Goal: Task Accomplishment & Management: Manage account settings

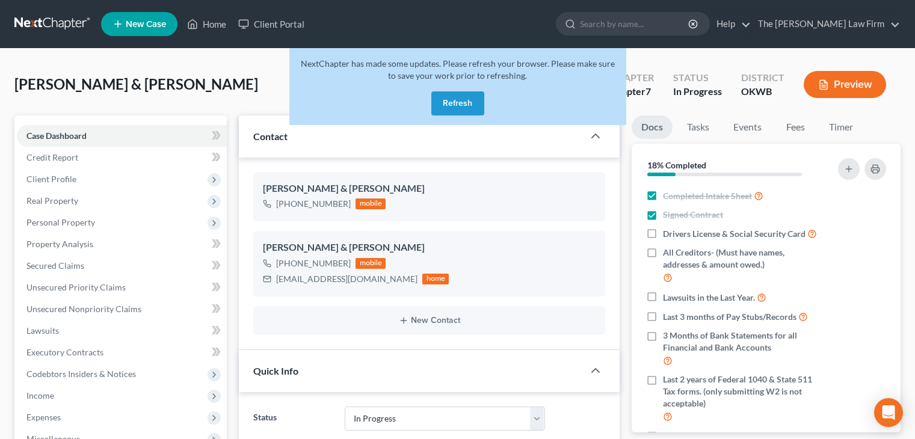
select select "4"
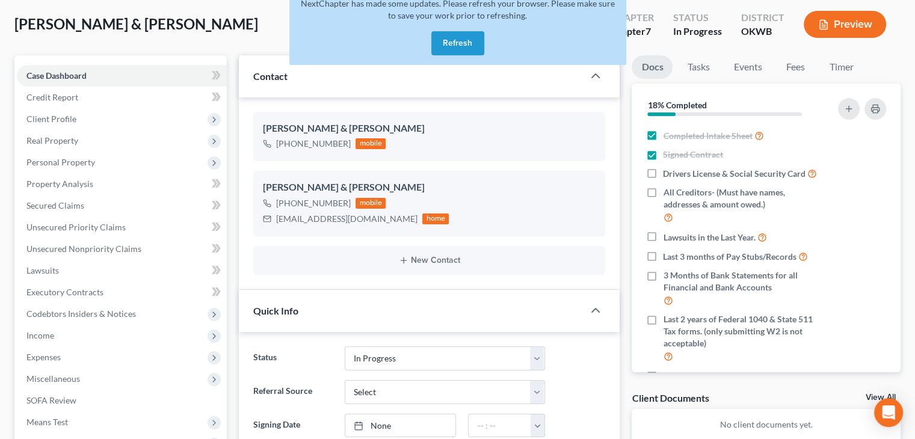
click at [456, 39] on button "Refresh" at bounding box center [457, 43] width 53 height 24
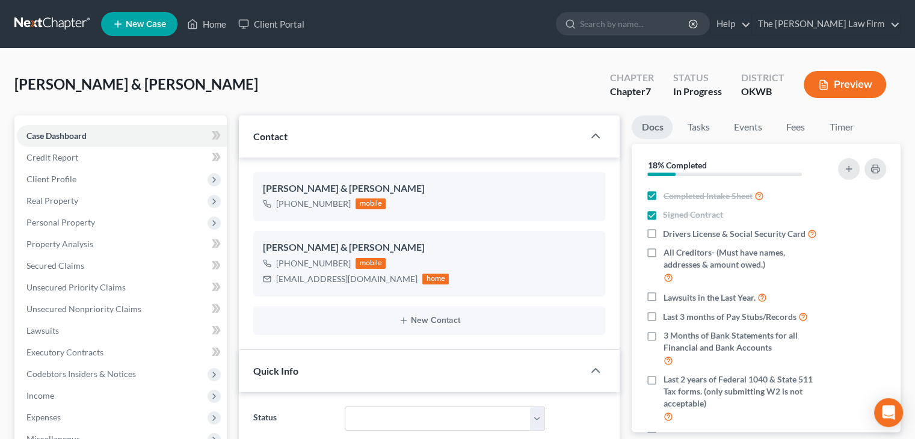
scroll to position [363, 0]
click at [641, 25] on input "search" at bounding box center [635, 24] width 110 height 22
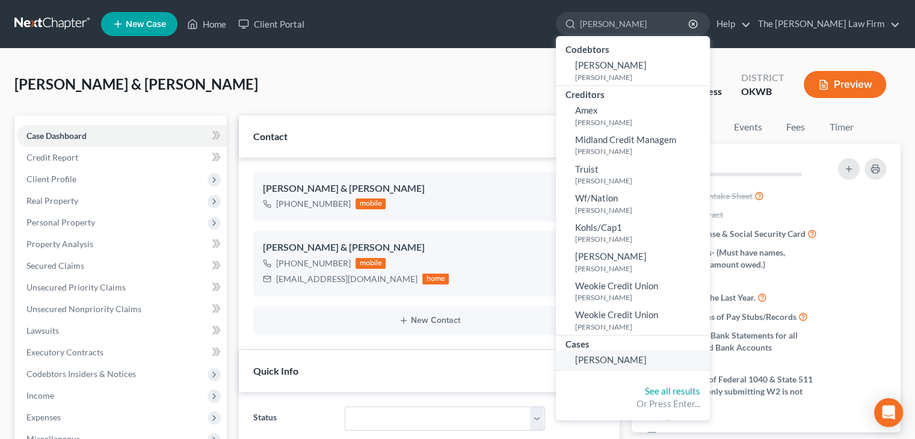
type input "[PERSON_NAME]"
click at [639, 357] on span "[PERSON_NAME]" at bounding box center [611, 359] width 72 height 11
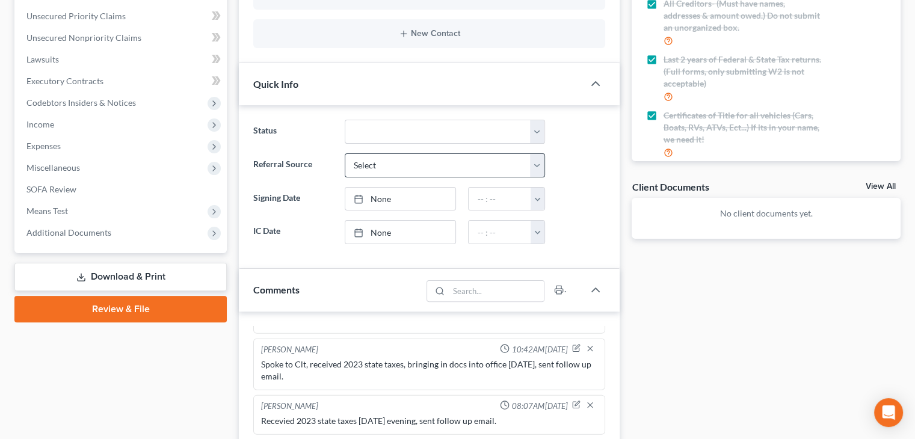
scroll to position [421, 0]
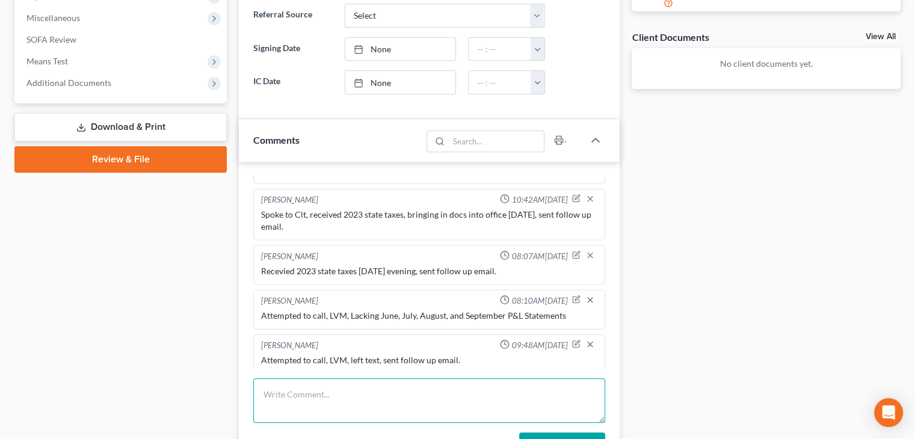
click at [435, 379] on textarea at bounding box center [429, 400] width 352 height 45
type textarea "Spoke to clt, i notified him that he has until 10/25 otherwise we will close hi…"
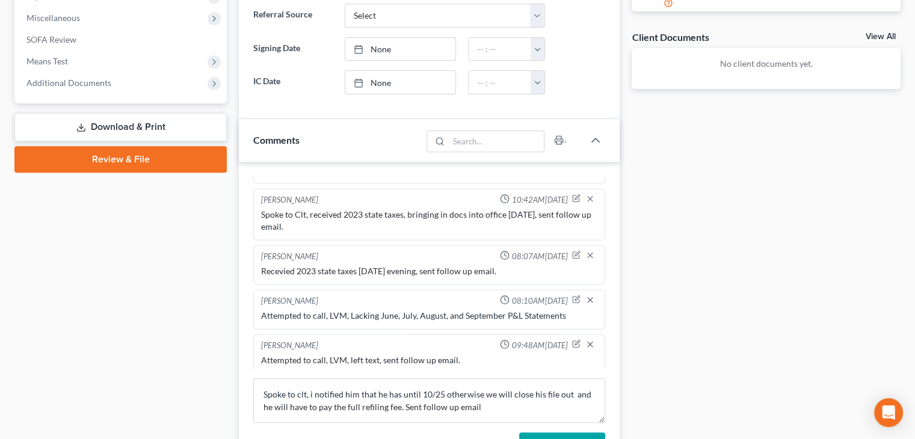
click at [556, 436] on button "Add Comment" at bounding box center [562, 444] width 86 height 25
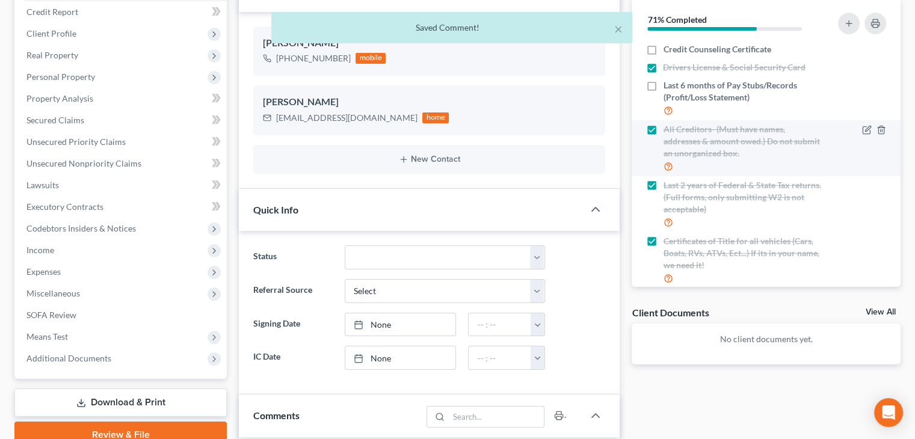
scroll to position [60, 0]
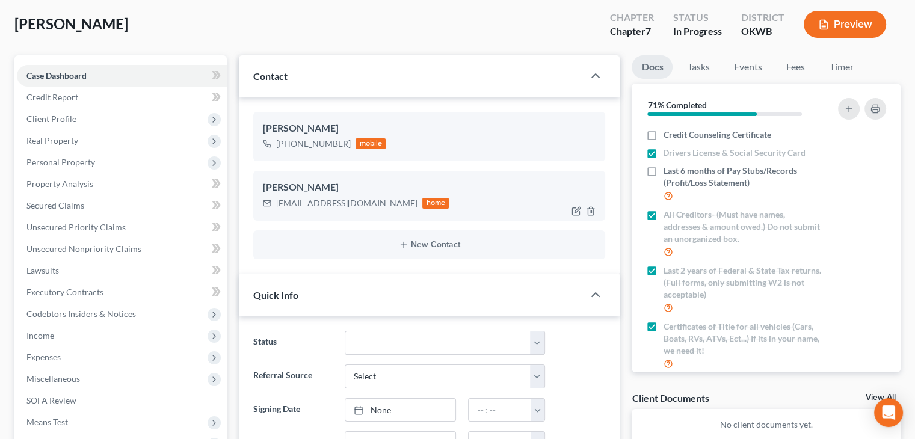
click at [364, 201] on div "[EMAIL_ADDRESS][DOMAIN_NAME]" at bounding box center [346, 203] width 141 height 12
copy div "[EMAIL_ADDRESS][DOMAIN_NAME]"
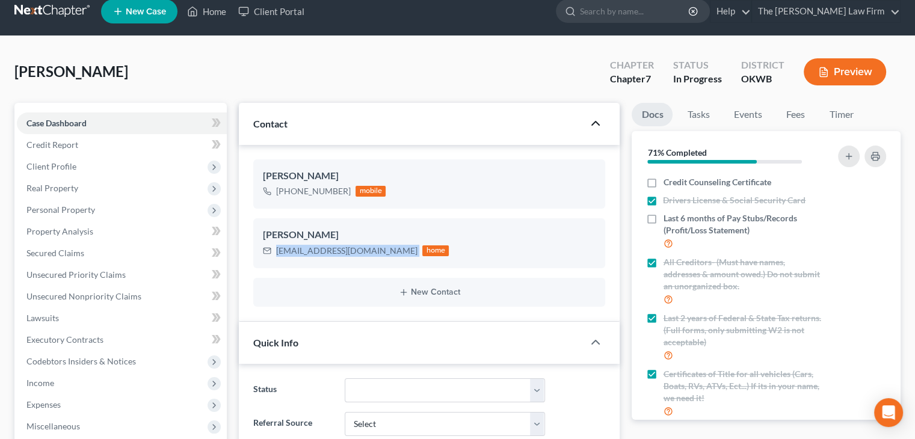
scroll to position [0, 0]
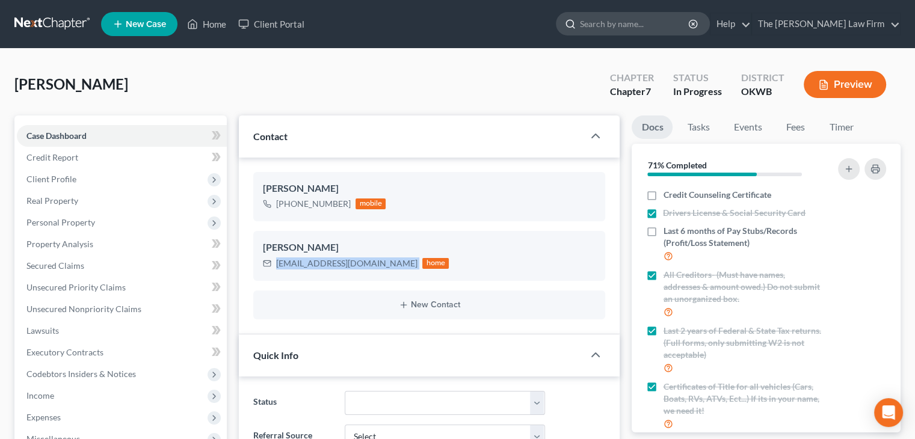
click at [639, 26] on input "search" at bounding box center [635, 24] width 110 height 22
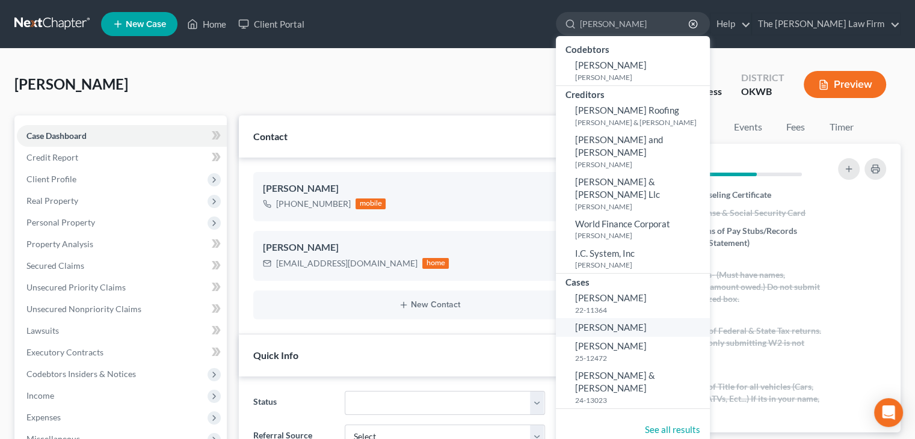
type input "[PERSON_NAME]"
click at [687, 318] on link "[PERSON_NAME]" at bounding box center [633, 327] width 154 height 19
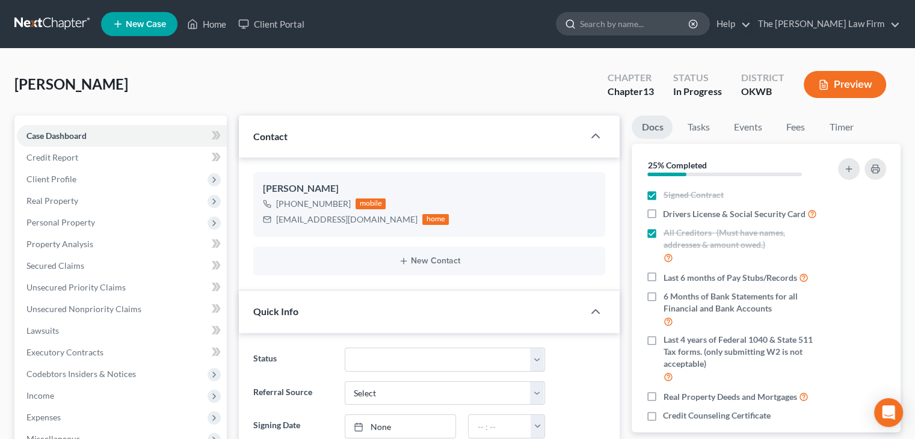
click at [624, 25] on input "search" at bounding box center [635, 24] width 110 height 22
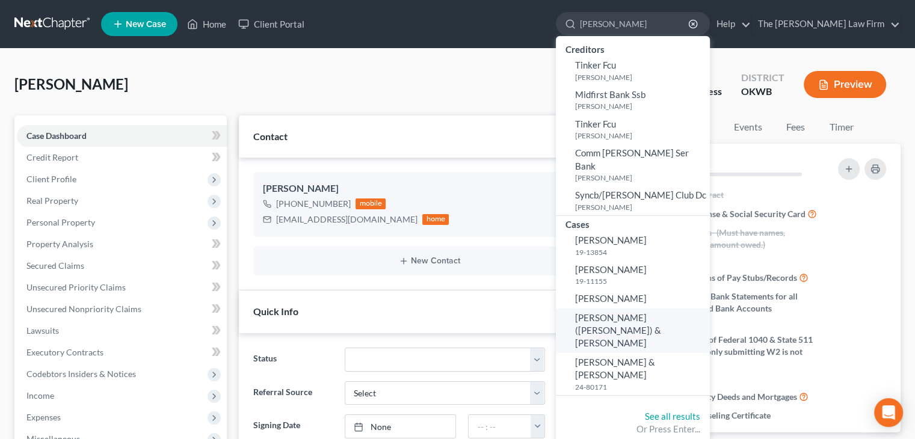
type input "[PERSON_NAME]"
click at [658, 319] on link "[PERSON_NAME] ([PERSON_NAME]) & [PERSON_NAME]" at bounding box center [633, 331] width 154 height 45
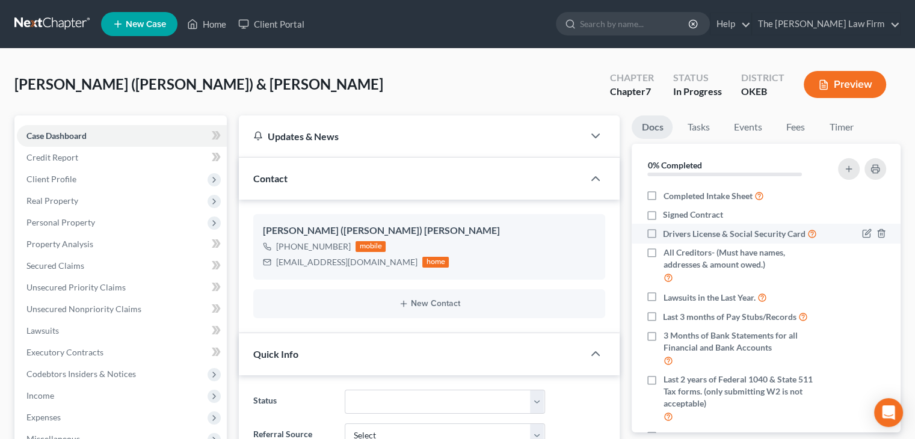
scroll to position [299, 0]
click at [663, 234] on label "Drivers License & Social Security Card" at bounding box center [740, 234] width 154 height 14
click at [668, 234] on input "Drivers License & Social Security Card" at bounding box center [672, 231] width 8 height 8
checkbox input "true"
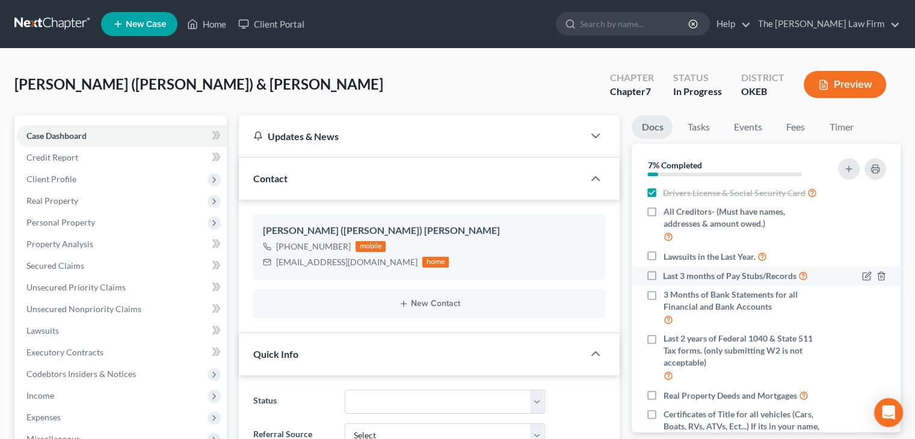
scroll to position [60, 0]
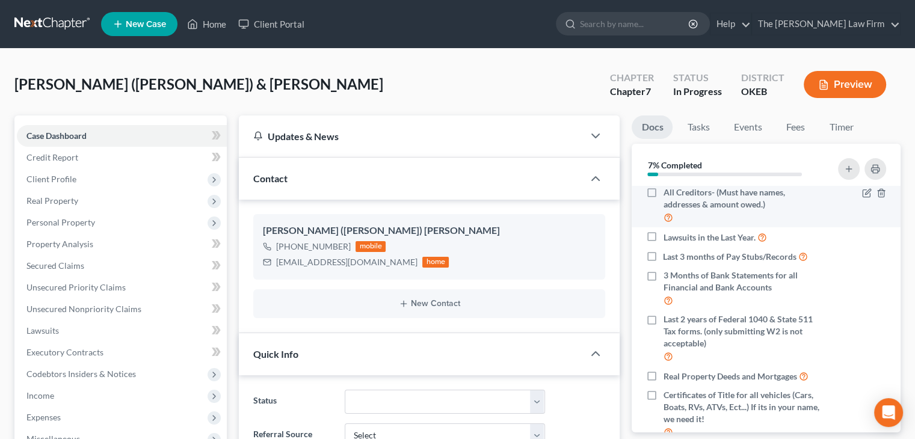
click at [663, 210] on label "All Creditors- (Must have names, addresses & amount owed.)" at bounding box center [743, 205] width 160 height 38
click at [668, 194] on input "All Creditors- (Must have names, addresses & amount owed.)" at bounding box center [672, 190] width 8 height 8
checkbox input "true"
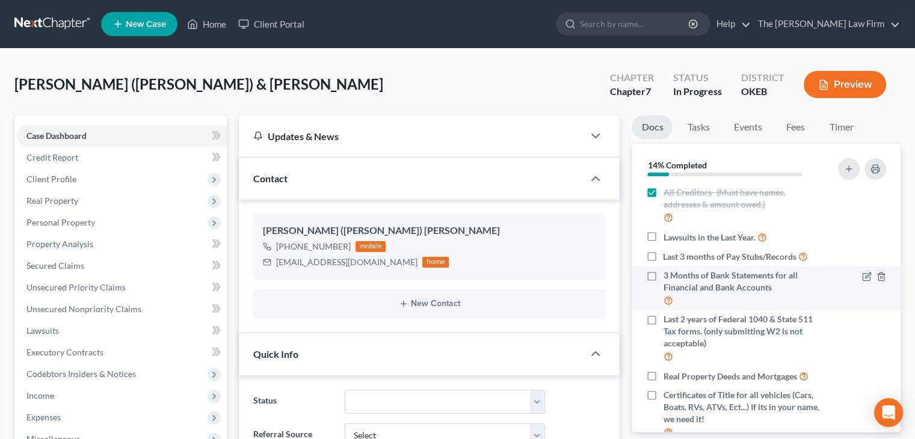
click at [663, 285] on span "3 Months of Bank Statements for all Financial and Bank Accounts" at bounding box center [743, 281] width 160 height 24
click at [668, 277] on input "3 Months of Bank Statements for all Financial and Bank Accounts" at bounding box center [672, 273] width 8 height 8
checkbox input "true"
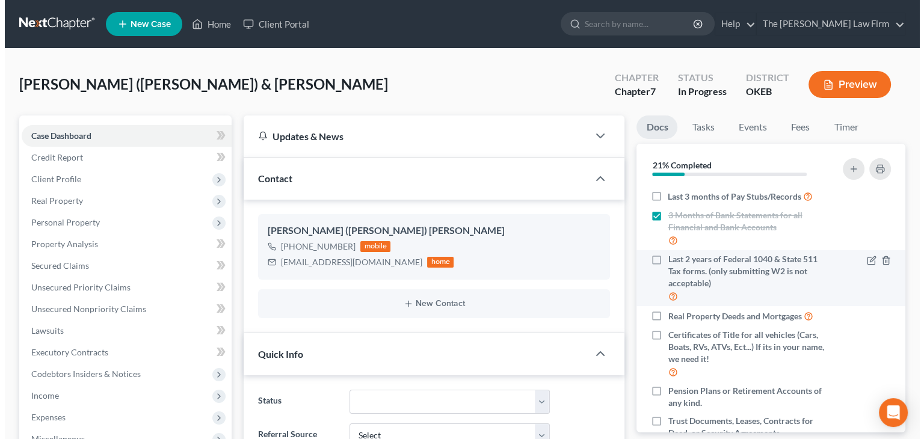
scroll to position [197, 0]
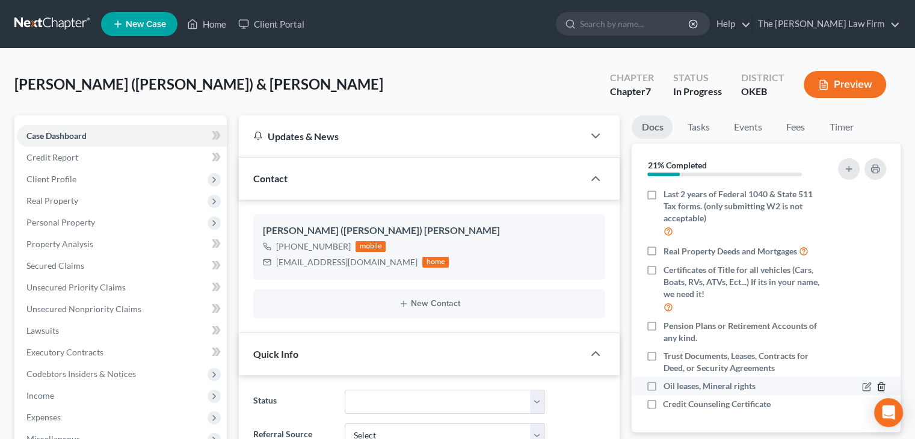
click at [876, 387] on icon "button" at bounding box center [881, 387] width 10 height 10
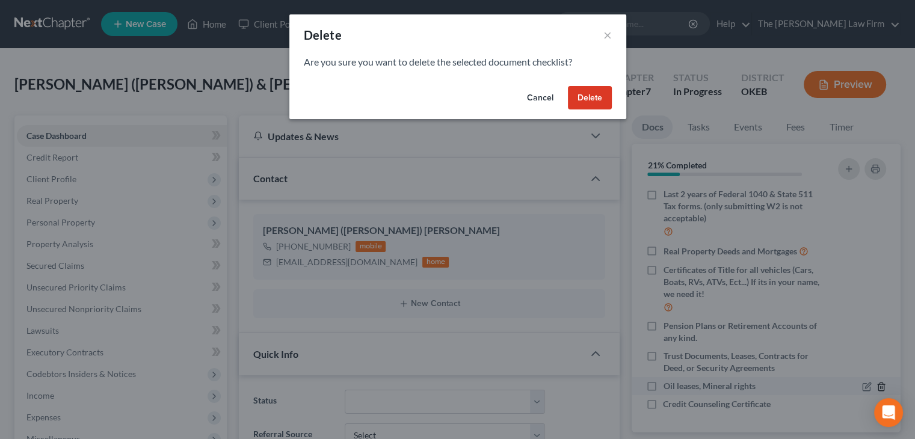
scroll to position [185, 0]
click at [589, 101] on button "Delete" at bounding box center [594, 98] width 44 height 24
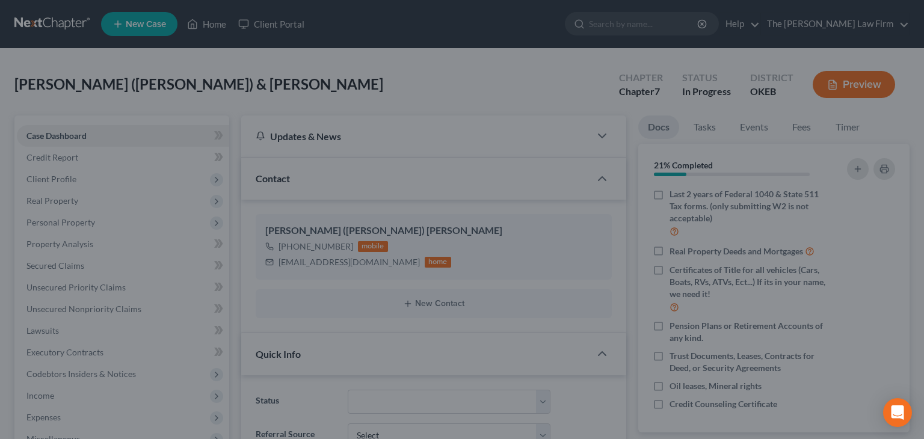
scroll to position [179, 0]
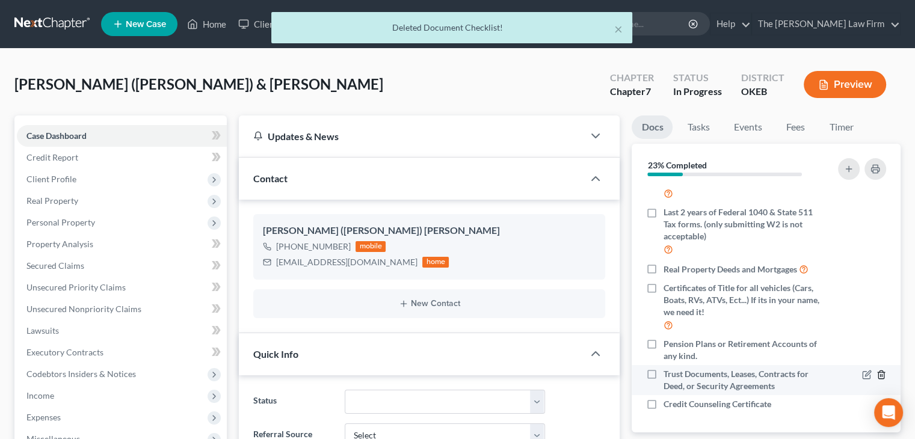
click at [876, 376] on icon "button" at bounding box center [881, 375] width 10 height 10
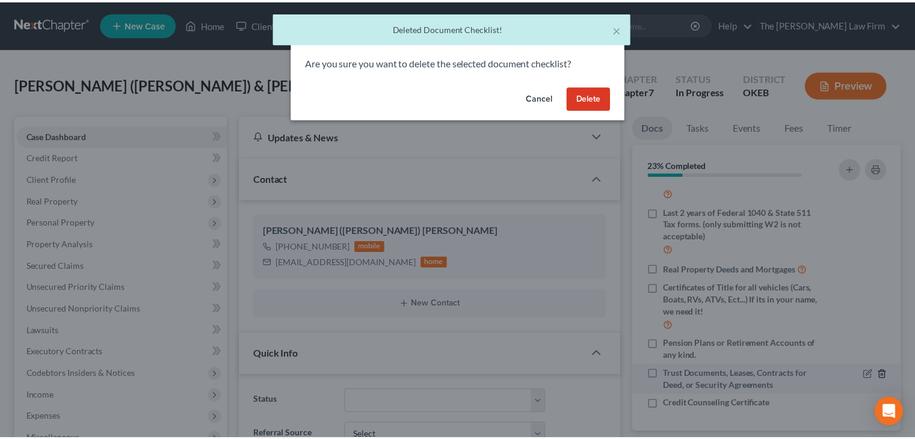
scroll to position [167, 0]
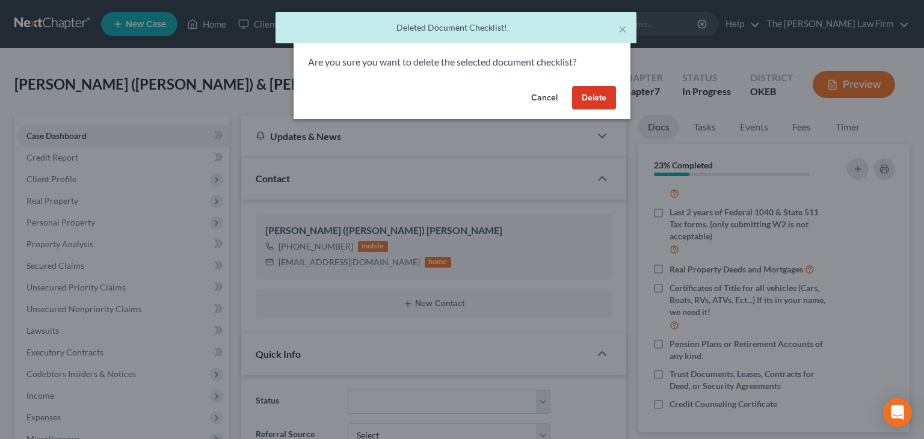
click at [606, 99] on button "Delete" at bounding box center [594, 98] width 44 height 24
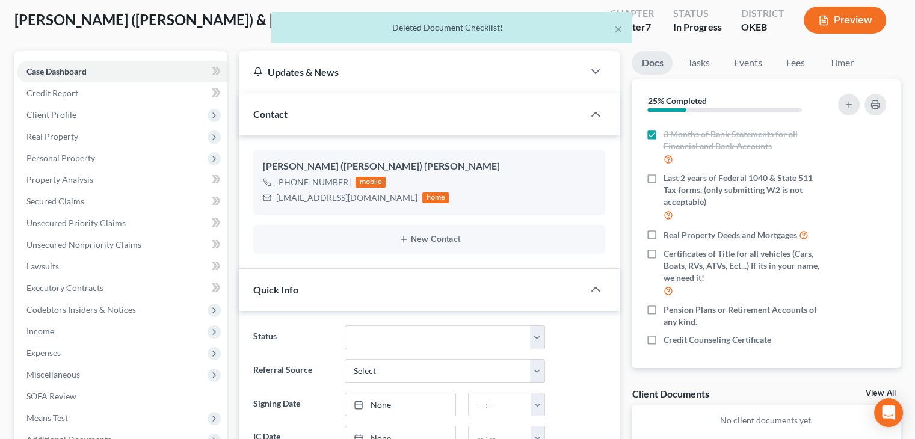
scroll to position [120, 0]
